Goal: Task Accomplishment & Management: Use online tool/utility

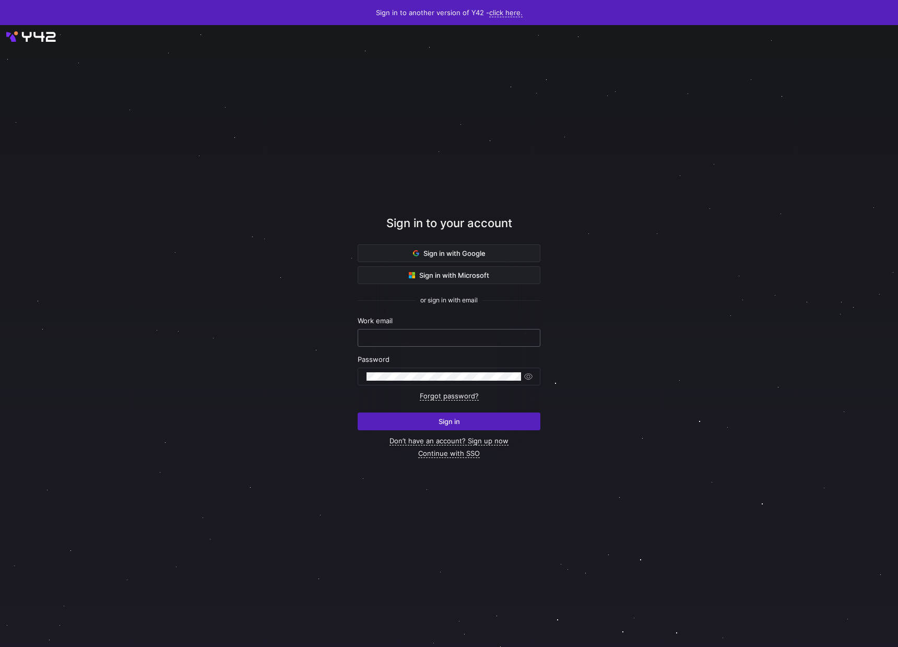
click at [424, 332] on div at bounding box center [448, 337] width 165 height 17
type input "[PERSON_NAME][EMAIL_ADDRESS][DOMAIN_NAME]"
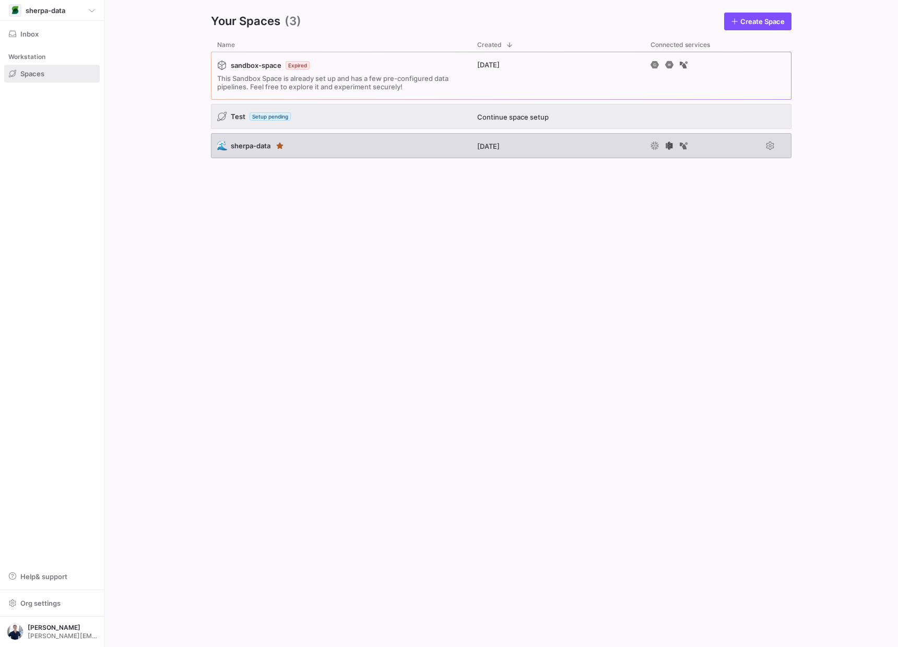
click at [376, 148] on div "🌊 sherpa-data" at bounding box center [341, 145] width 260 height 25
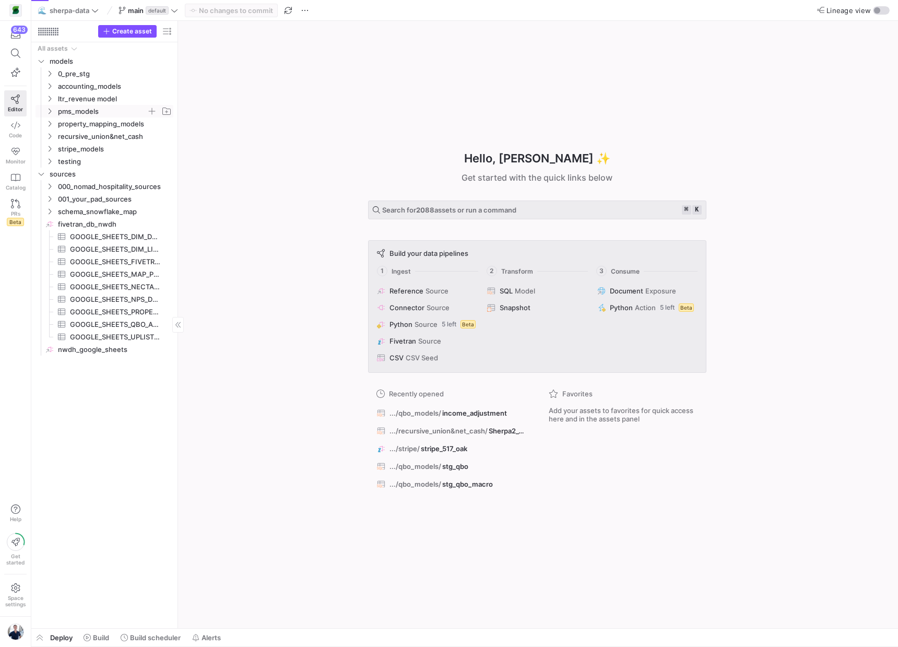
click at [48, 110] on icon "Press SPACE to select this row." at bounding box center [49, 111] width 7 height 6
click at [77, 124] on span "recursive_pms_setup​​​​​​​​​​" at bounding box center [113, 124] width 96 height 12
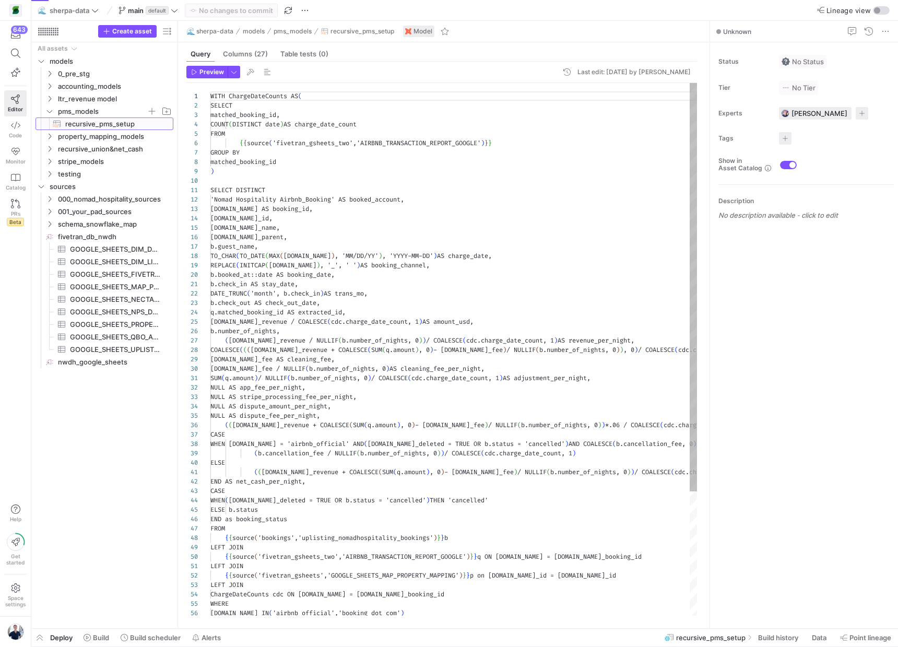
scroll to position [94, 0]
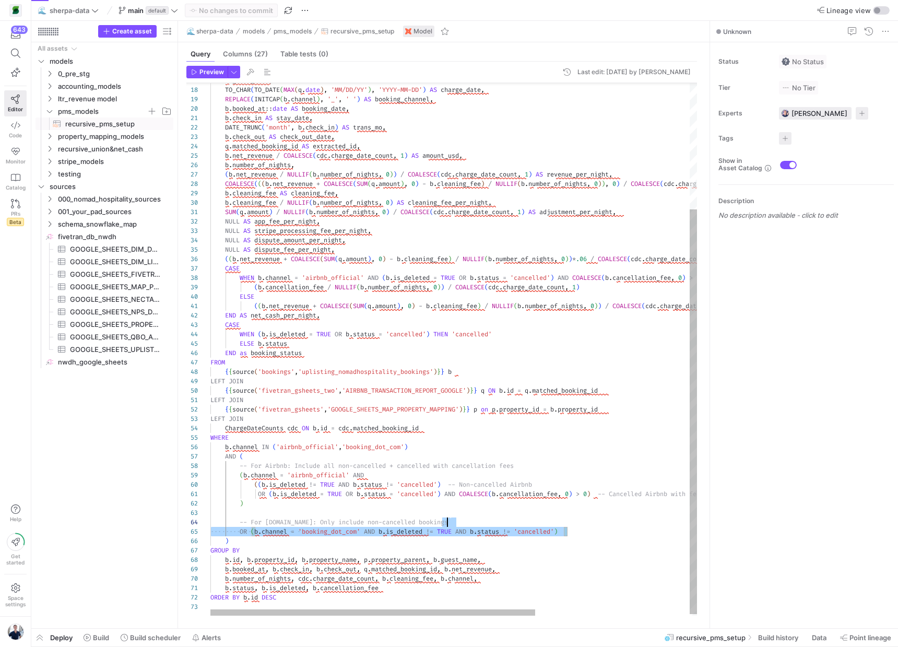
type textarea "LEFT JOIN {{source('fivetran_gsheets','GOOGLE_SHEETS_MAP_PROPERTY_MAPPING')}} p…"
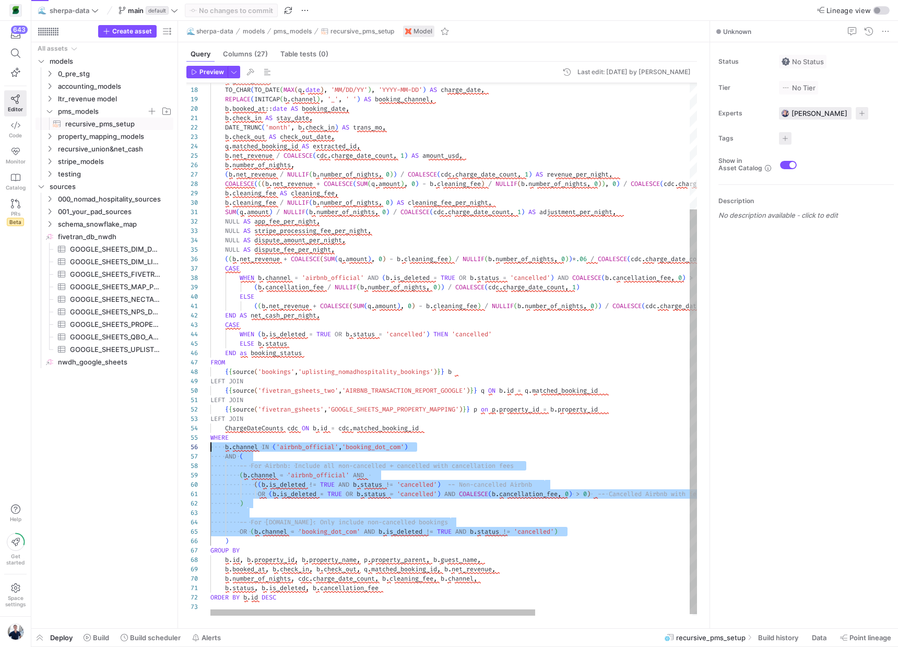
scroll to position [38, 0]
drag, startPoint x: 585, startPoint y: 531, endPoint x: 192, endPoint y: 440, distance: 403.6
click at [192, 439] on div "18 19 20 21 22 23 24 25 26 27 28 29 30 31 32 33 34 35 36 37 38 39 40 41 42 43 4…" at bounding box center [441, 349] width 511 height 532
